Goal: Information Seeking & Learning: Learn about a topic

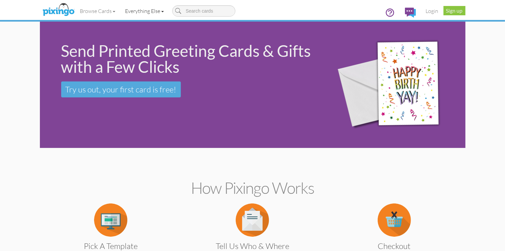
click at [124, 10] on link "Everything Else" at bounding box center [144, 11] width 49 height 17
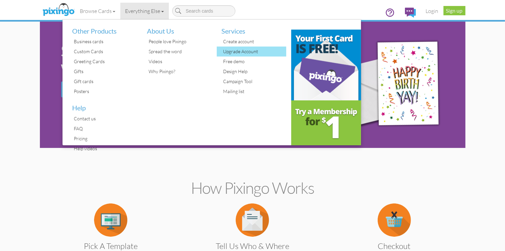
click at [225, 50] on div "Upgrade Account" at bounding box center [254, 52] width 65 height 10
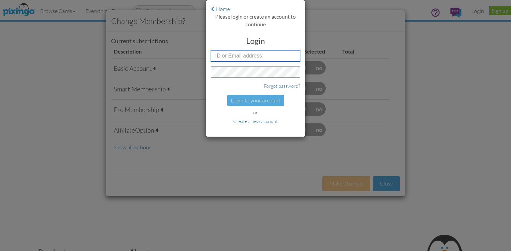
type input "1969"
click at [88, 59] on div "Home Please login or create an account to continue Login 1969 Forgot password? …" at bounding box center [255, 125] width 511 height 251
click at [59, 45] on div "Home Please login or create an account to continue Login 1969 Forgot password? …" at bounding box center [255, 125] width 511 height 251
click at [217, 7] on link "Home" at bounding box center [220, 9] width 19 height 7
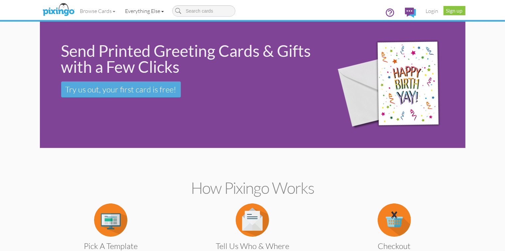
click at [161, 11] on span at bounding box center [162, 11] width 3 height 1
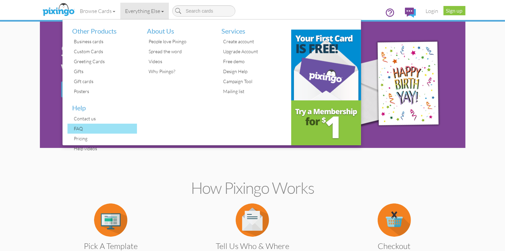
click at [73, 127] on div "FAQ" at bounding box center [105, 129] width 65 height 10
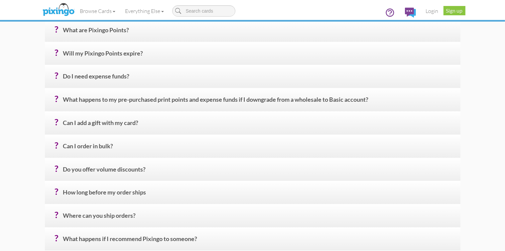
scroll to position [200, 0]
click at [79, 38] on h4 "? What are Pixingo Points?" at bounding box center [259, 33] width 393 height 12
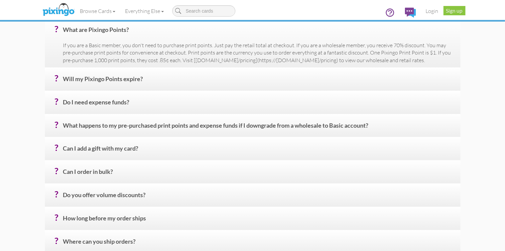
click at [116, 87] on h4 "? Will my Pixingo Points expire?" at bounding box center [259, 82] width 393 height 12
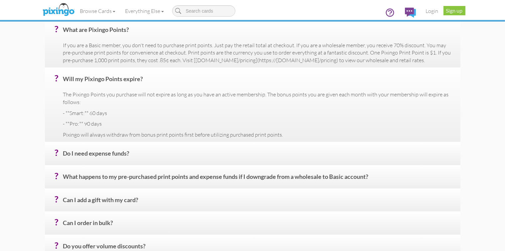
click at [117, 87] on h4 "? Will my Pixingo Points expire?" at bounding box center [259, 82] width 393 height 12
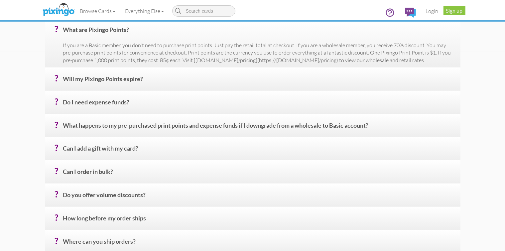
click at [146, 59] on div "? What are Pixingo Points? If you are a Basic member, you don't need to purchas…" at bounding box center [253, 42] width 416 height 49
click at [117, 111] on h4 "? Do I need expense funds?" at bounding box center [259, 105] width 393 height 12
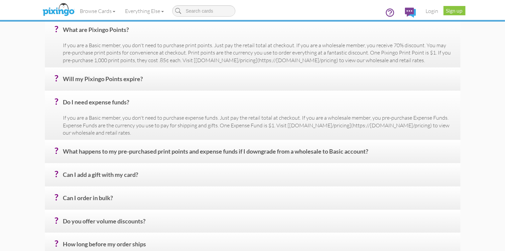
click at [117, 115] on div "? Do I need expense funds? If you are a Basic member, you don't need to purchas…" at bounding box center [253, 115] width 416 height 49
click at [435, 111] on h4 "? Do I need expense funds?" at bounding box center [259, 105] width 393 height 12
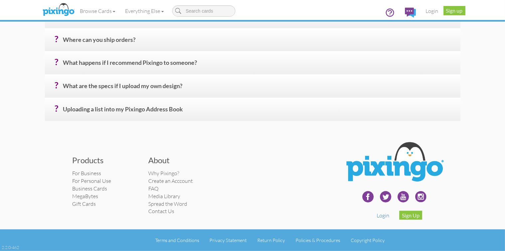
scroll to position [431, 0]
click at [334, 241] on link "Policies & Procedures" at bounding box center [318, 241] width 45 height 6
